Goal: Information Seeking & Learning: Learn about a topic

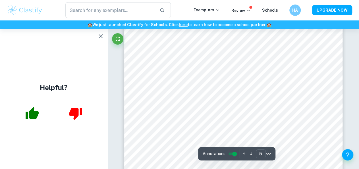
scroll to position [1354, 0]
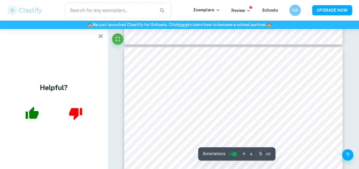
type input "4"
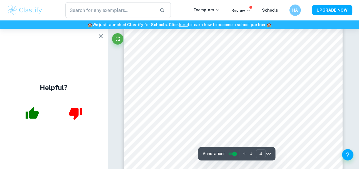
scroll to position [1052, 0]
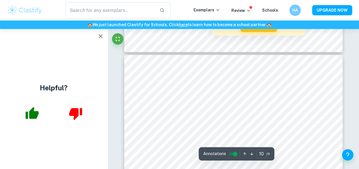
type input "9"
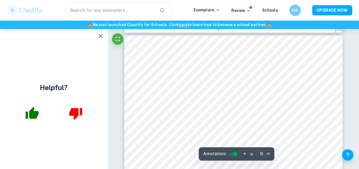
scroll to position [2449, 0]
